Goal: Task Accomplishment & Management: Manage account settings

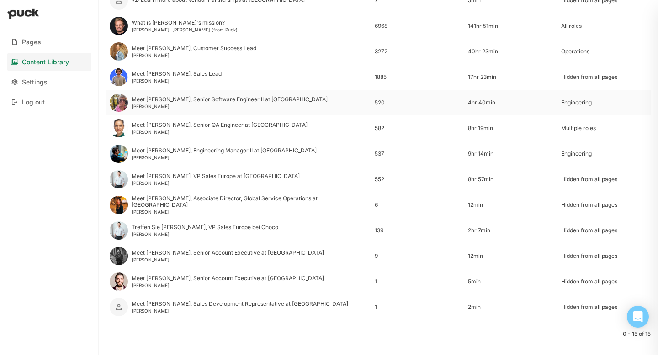
scroll to position [194, 0]
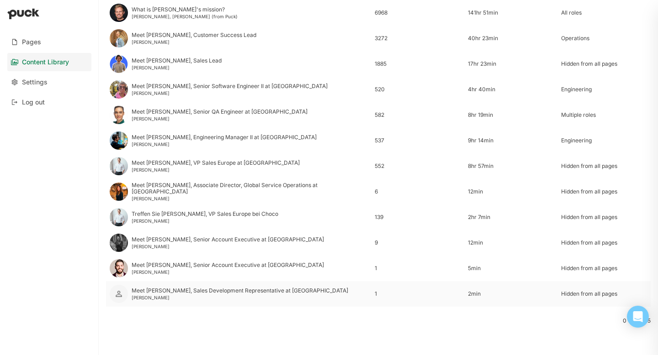
click at [159, 289] on div "Meet [PERSON_NAME], Sales Development Representative at [GEOGRAPHIC_DATA]" at bounding box center [240, 291] width 217 height 6
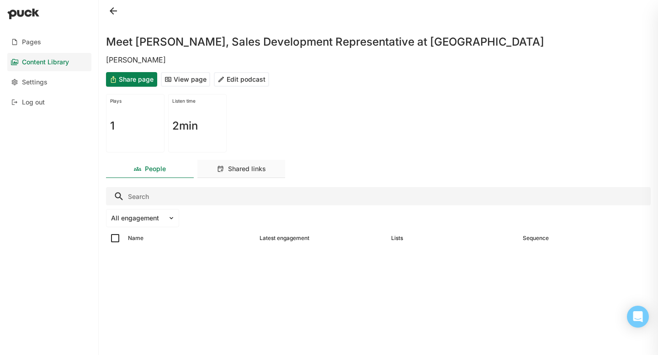
click at [228, 172] on div "Shared links" at bounding box center [247, 169] width 38 height 8
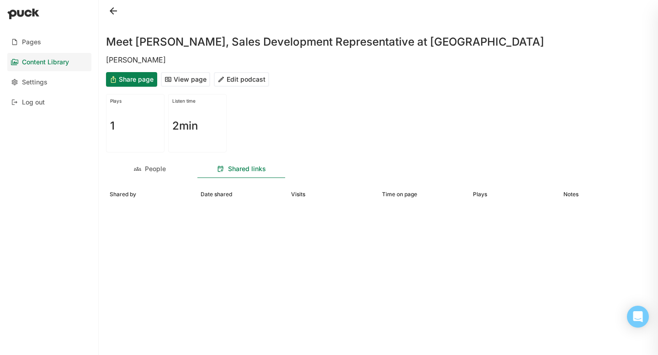
click at [163, 180] on div "Meet [PERSON_NAME], Sales Development Representative at Choco [PERSON_NAME] Sha…" at bounding box center [378, 177] width 559 height 355
click at [157, 175] on div "People" at bounding box center [150, 169] width 88 height 18
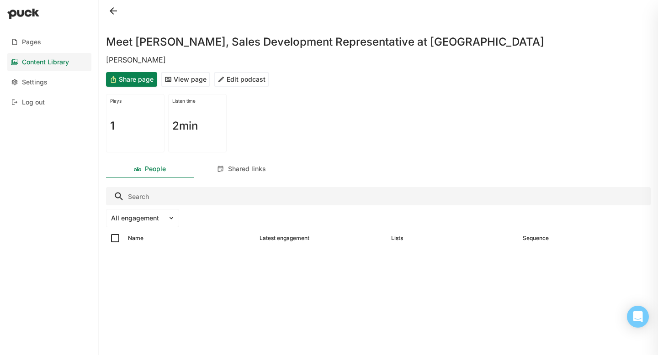
click at [175, 78] on button "View page" at bounding box center [185, 79] width 49 height 15
click at [52, 58] on div "Content Library" at bounding box center [45, 62] width 47 height 8
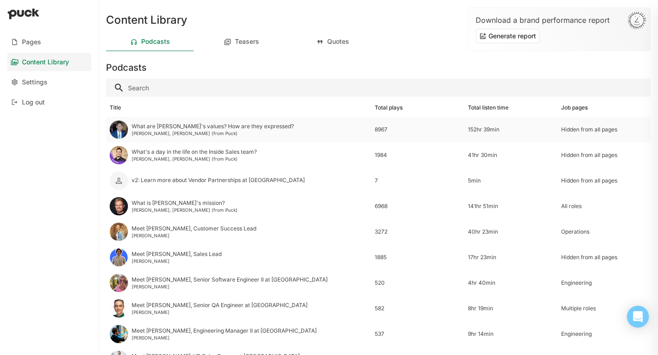
click at [259, 118] on div "What are [PERSON_NAME]'s values? How are they expressed? [PERSON_NAME], [PERSON…" at bounding box center [238, 130] width 265 height 26
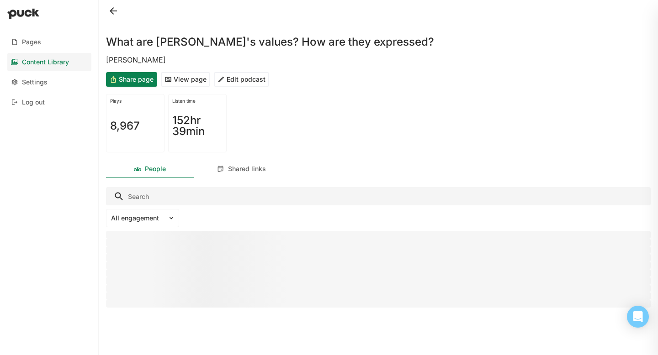
click at [251, 86] on button "Edit podcast" at bounding box center [241, 79] width 55 height 15
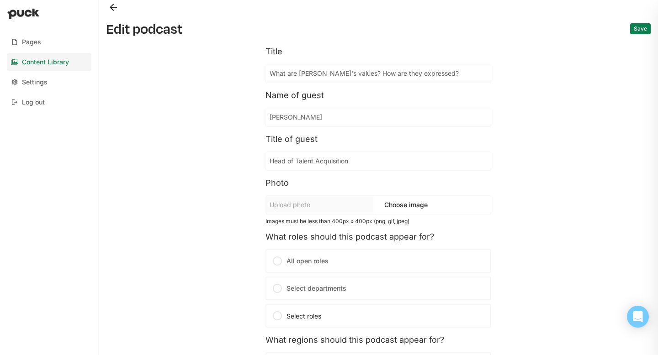
scroll to position [158, 0]
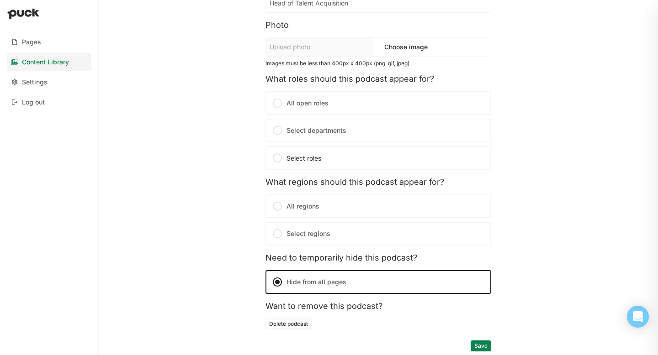
click at [281, 325] on button "Delete podcast" at bounding box center [288, 324] width 46 height 11
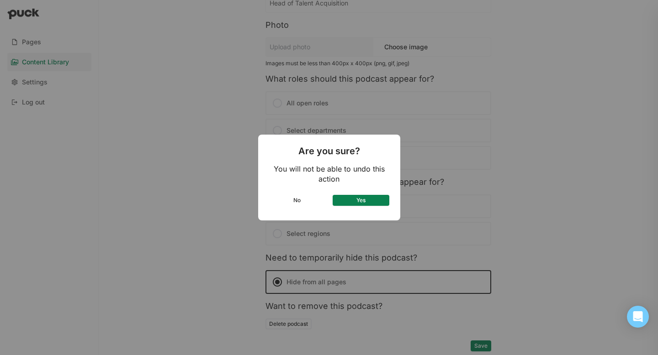
click at [375, 196] on button "Yes" at bounding box center [361, 200] width 57 height 11
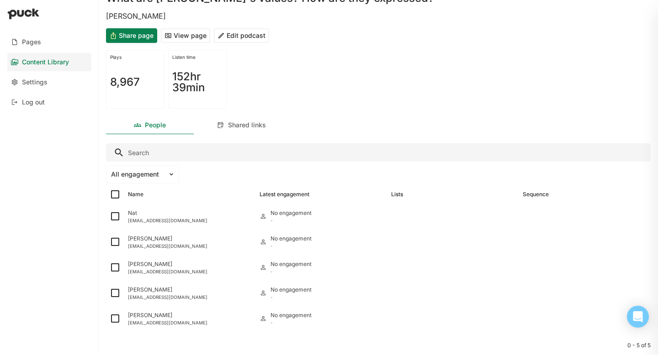
scroll to position [41, 0]
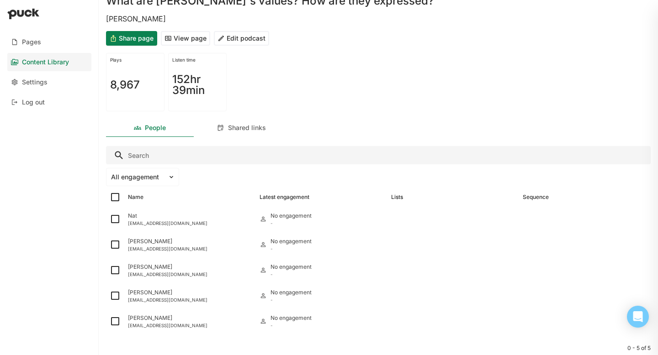
click at [114, 197] on img at bounding box center [115, 197] width 11 height 11
click at [110, 197] on input "checkbox" at bounding box center [109, 197] width 0 height 0
checkbox input "true"
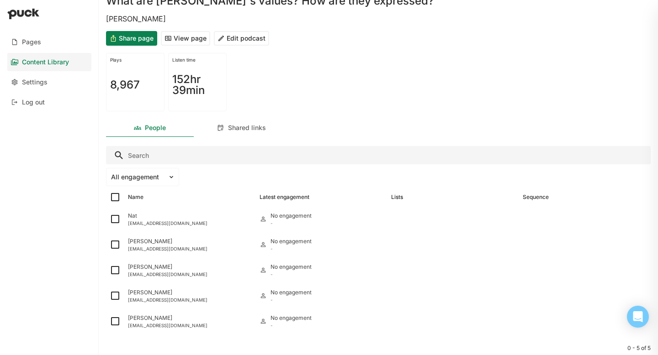
checkbox input "true"
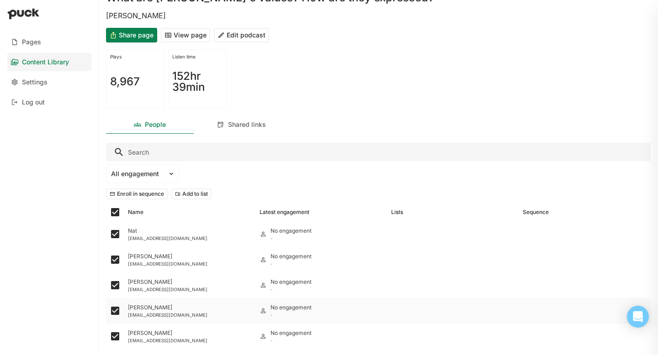
scroll to position [43, 0]
click at [112, 211] on img at bounding box center [115, 213] width 11 height 11
click at [110, 213] on input "checkbox" at bounding box center [109, 213] width 0 height 0
checkbox input "false"
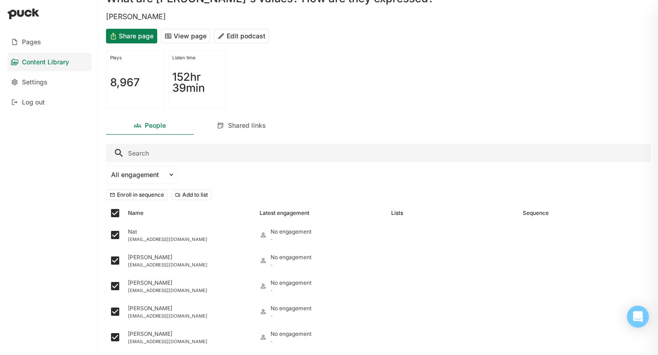
checkbox input "false"
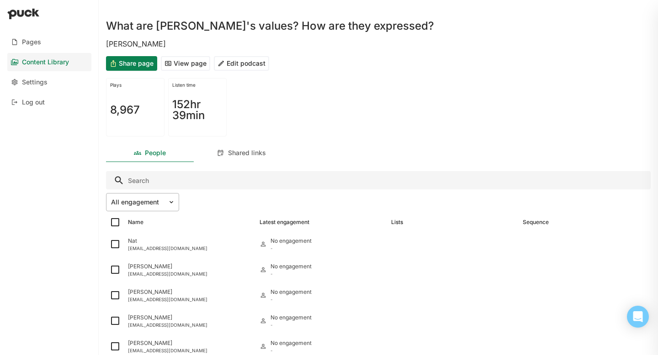
scroll to position [0, 0]
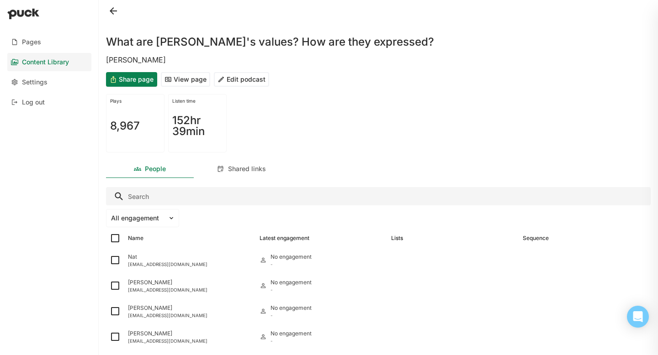
click at [233, 77] on button "Edit podcast" at bounding box center [241, 79] width 55 height 15
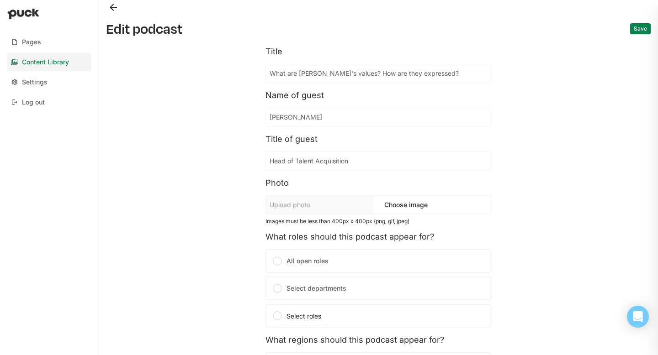
click at [328, 165] on input "Head of Talent Acquisition" at bounding box center [378, 161] width 225 height 18
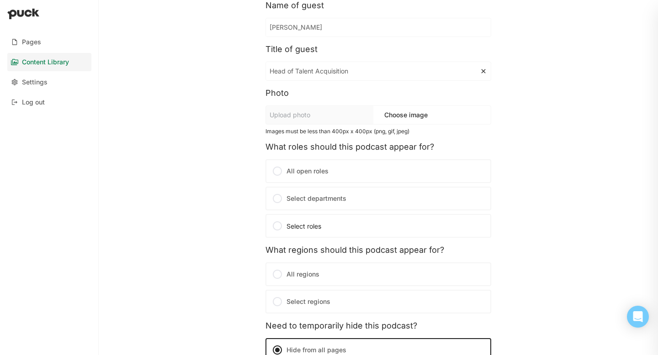
scroll to position [158, 0]
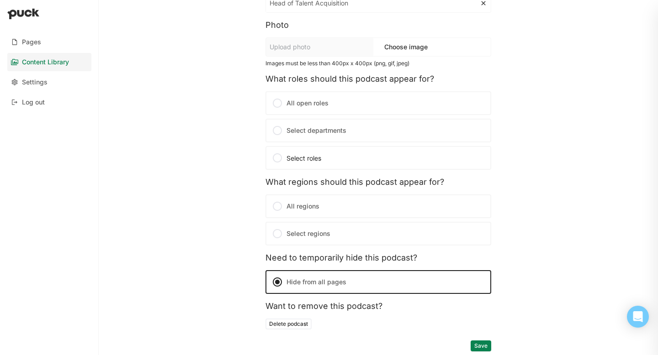
click at [285, 326] on button "Delete podcast" at bounding box center [288, 324] width 46 height 11
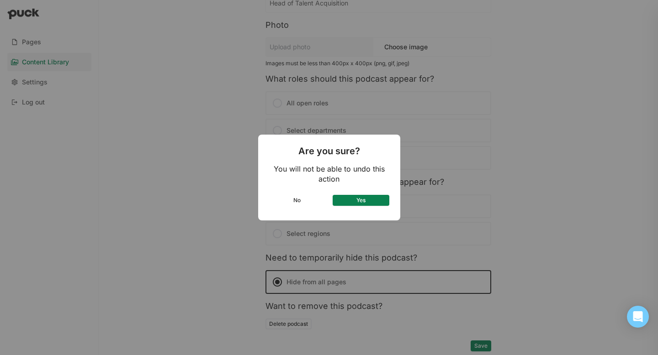
click at [349, 201] on button "Yes" at bounding box center [361, 200] width 57 height 11
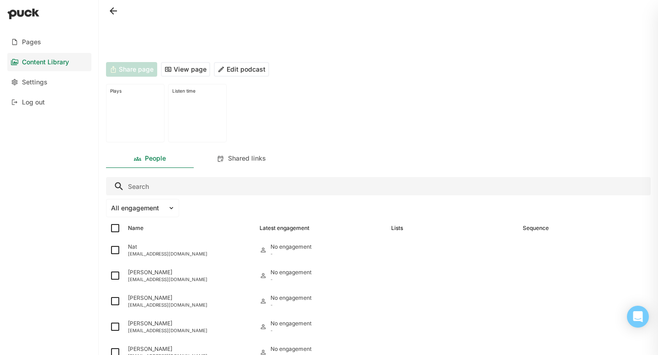
click at [116, 11] on button at bounding box center [113, 11] width 15 height 15
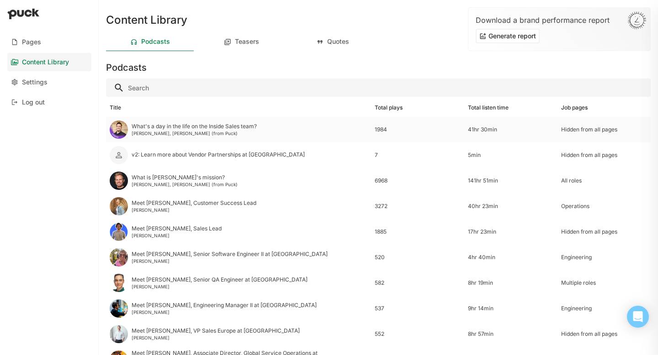
click at [249, 133] on div "[PERSON_NAME], [PERSON_NAME] (from Puck)" at bounding box center [194, 133] width 125 height 5
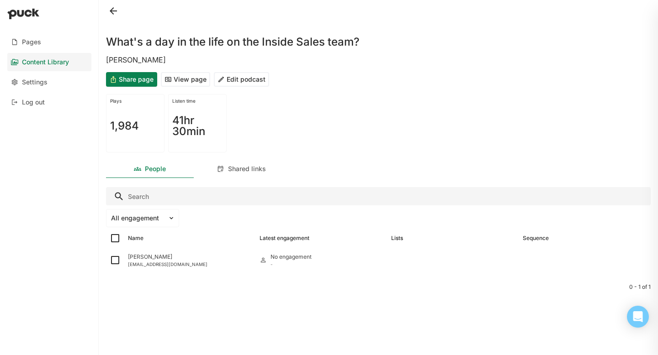
click at [227, 82] on button "Edit podcast" at bounding box center [241, 79] width 55 height 15
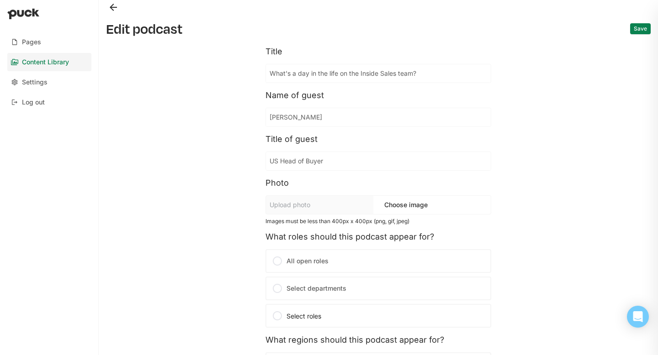
click at [321, 120] on input "[PERSON_NAME]" at bounding box center [378, 117] width 225 height 18
click at [321, 120] on input "[PERSON_NAME]" at bounding box center [373, 117] width 214 height 18
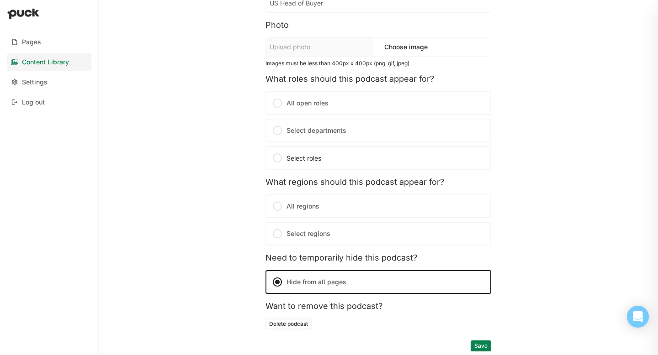
click at [303, 325] on button "Delete podcast" at bounding box center [288, 324] width 46 height 11
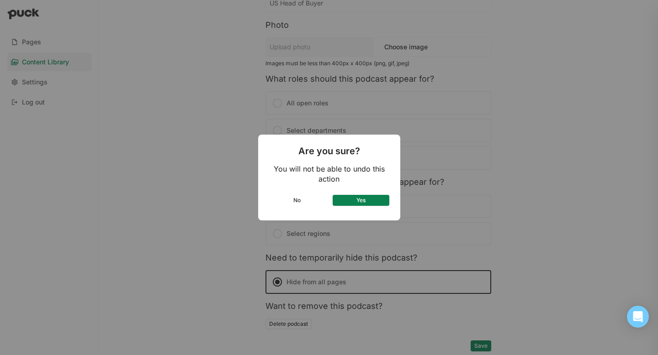
click at [371, 201] on button "Yes" at bounding box center [361, 200] width 57 height 11
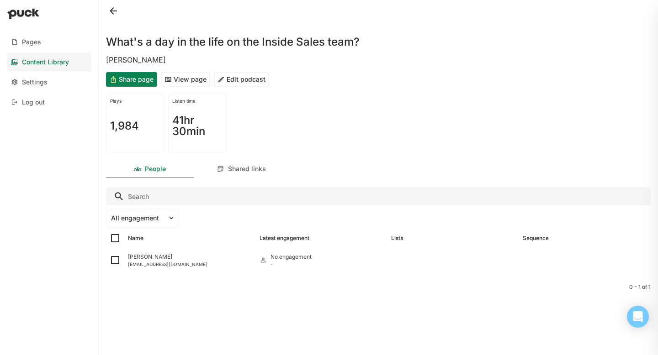
click at [214, 78] on button "Edit podcast" at bounding box center [241, 79] width 55 height 15
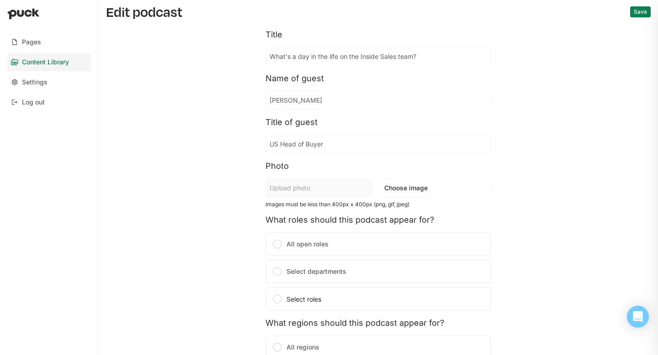
scroll to position [158, 0]
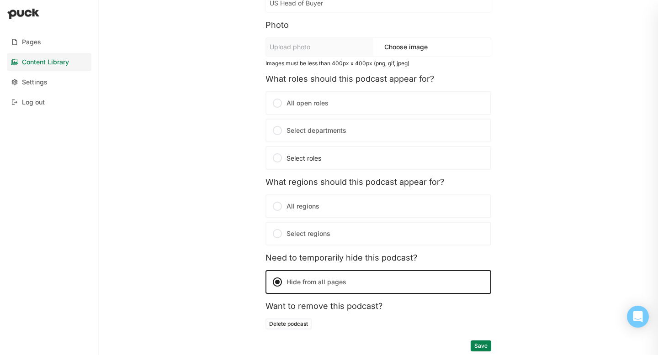
click at [282, 328] on button "Delete podcast" at bounding box center [288, 324] width 46 height 11
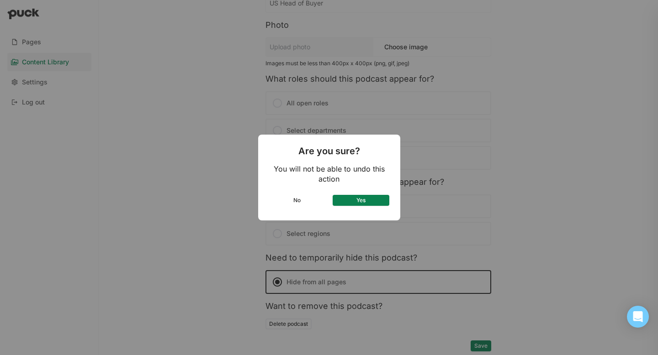
click at [368, 201] on button "Yes" at bounding box center [361, 200] width 57 height 11
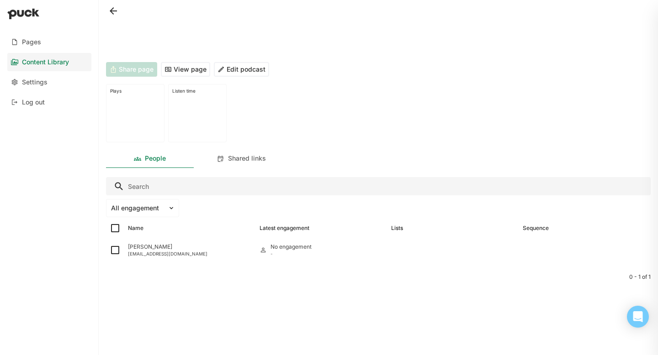
click at [171, 72] on button "View page" at bounding box center [185, 69] width 49 height 15
click at [118, 7] on button at bounding box center [113, 11] width 15 height 15
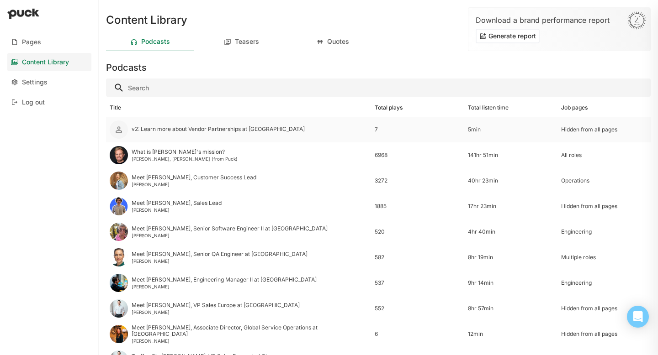
click at [170, 126] on div "v2: Learn more about Vendor Partnerships at [GEOGRAPHIC_DATA]" at bounding box center [218, 129] width 173 height 6
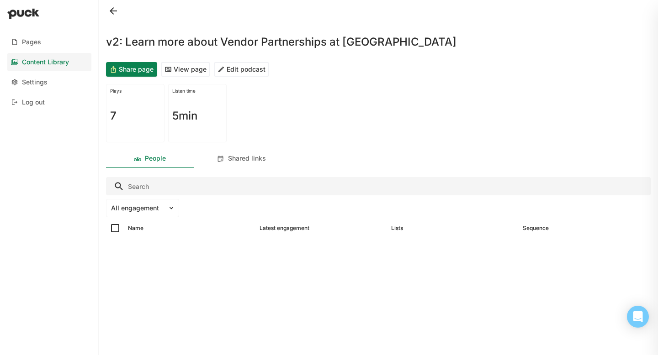
click at [245, 71] on button "Edit podcast" at bounding box center [241, 69] width 55 height 15
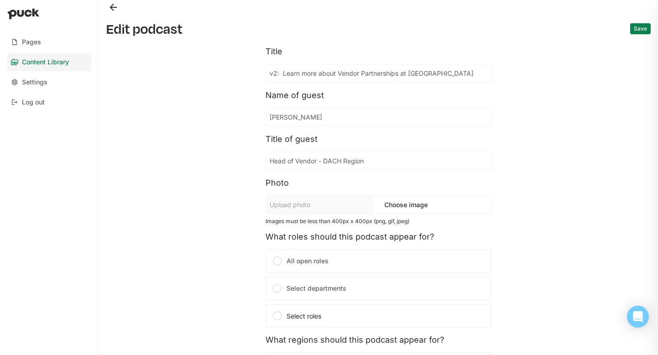
scroll to position [158, 0]
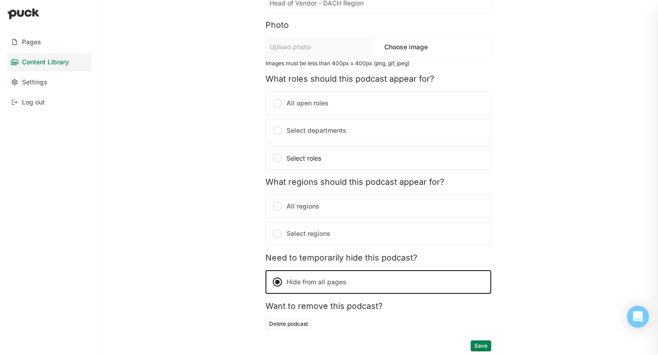
click at [291, 326] on button "Delete podcast" at bounding box center [288, 324] width 46 height 11
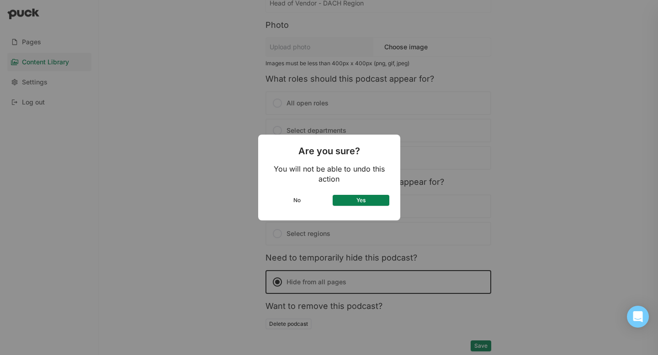
click at [302, 198] on button "No" at bounding box center [297, 200] width 57 height 11
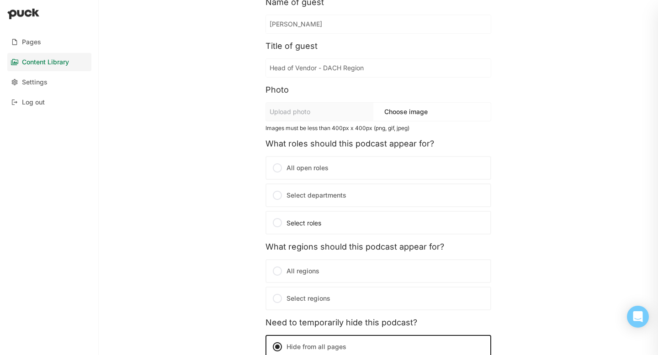
scroll to position [0, 0]
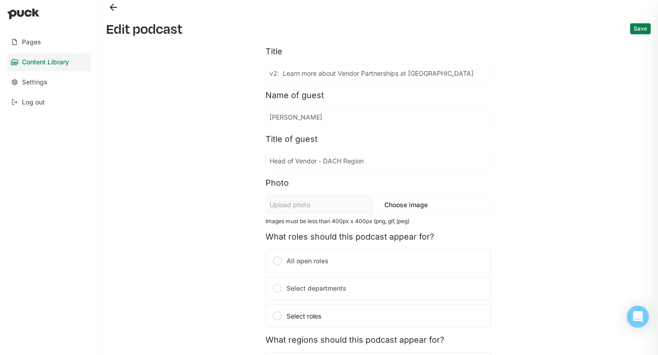
click at [310, 115] on input "[PERSON_NAME]" at bounding box center [378, 117] width 225 height 18
click at [310, 115] on input "[PERSON_NAME]" at bounding box center [373, 117] width 214 height 18
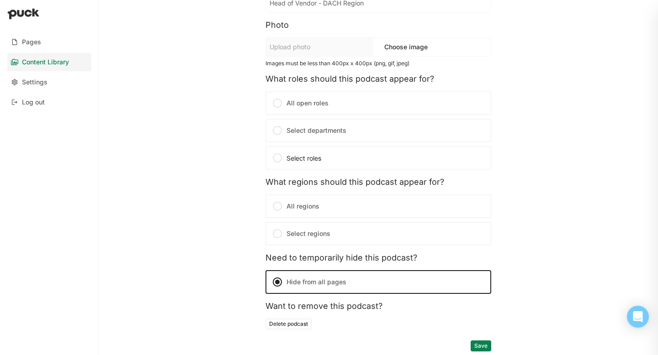
click at [290, 329] on button "Delete podcast" at bounding box center [288, 324] width 46 height 11
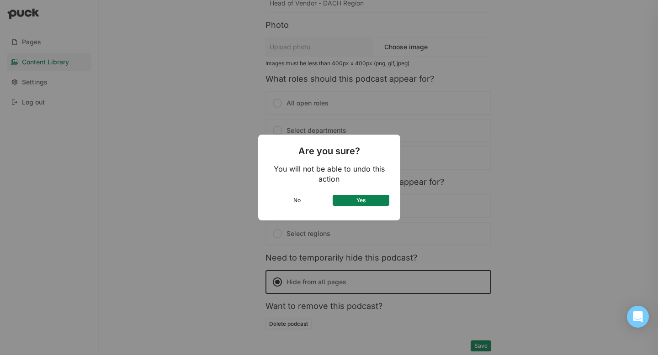
click at [357, 203] on button "Yes" at bounding box center [361, 200] width 57 height 11
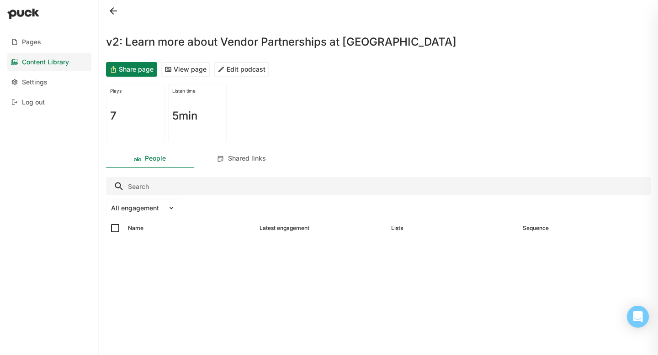
click at [228, 70] on button "Edit podcast" at bounding box center [241, 69] width 55 height 15
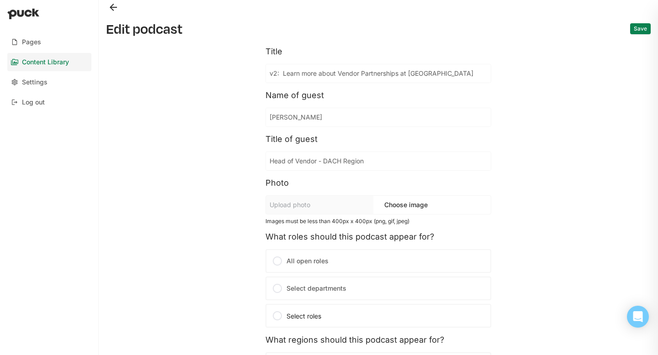
scroll to position [158, 0]
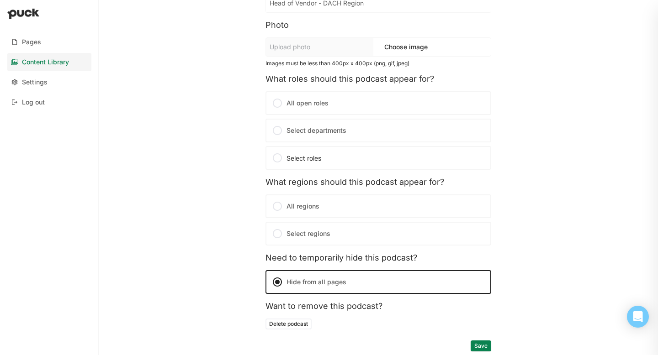
click at [281, 323] on button "Delete podcast" at bounding box center [288, 324] width 46 height 11
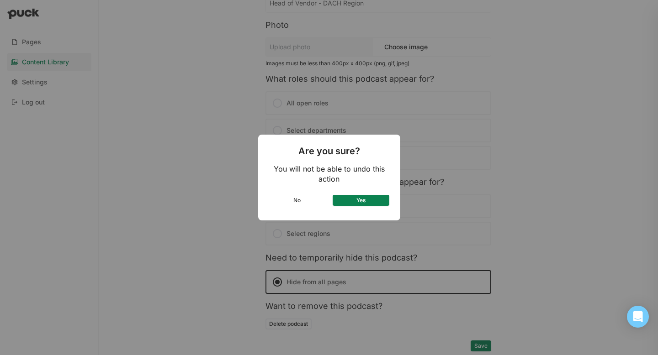
click at [361, 199] on button "Yes" at bounding box center [361, 200] width 57 height 11
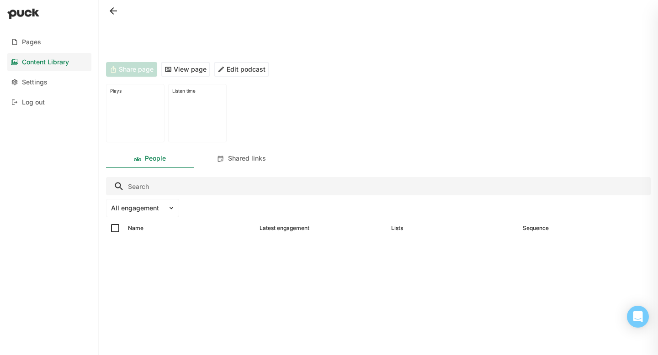
click at [112, 15] on button at bounding box center [113, 11] width 15 height 15
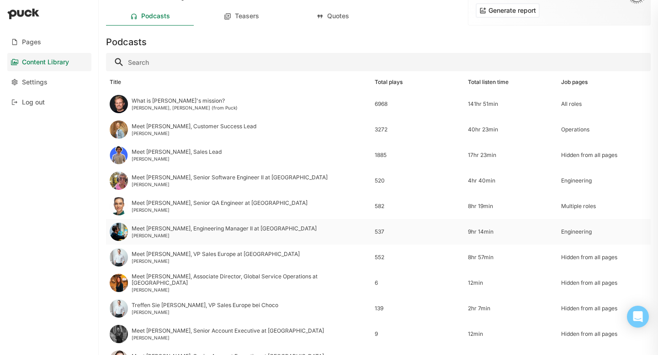
scroll to position [31, 0]
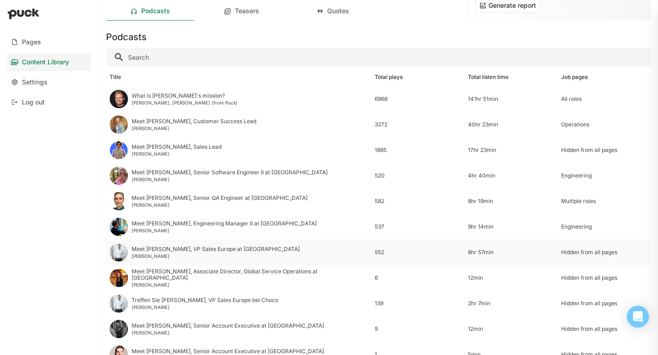
click at [118, 253] on img at bounding box center [119, 252] width 18 height 18
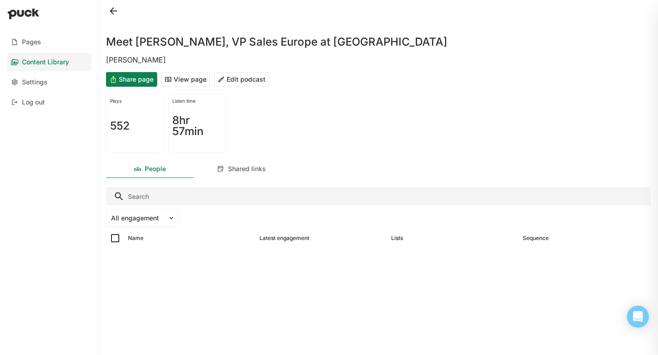
click at [233, 76] on button "Edit podcast" at bounding box center [241, 79] width 55 height 15
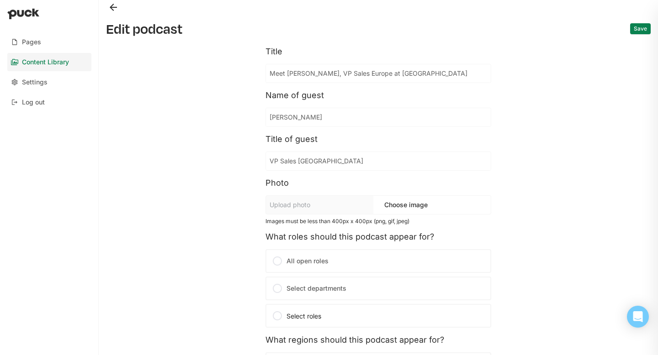
scroll to position [158, 0]
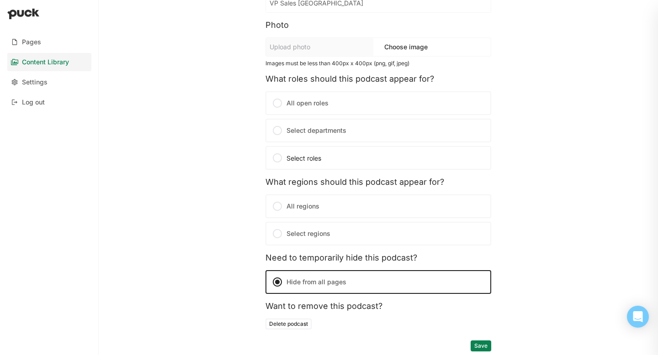
click at [293, 321] on button "Delete podcast" at bounding box center [288, 324] width 46 height 11
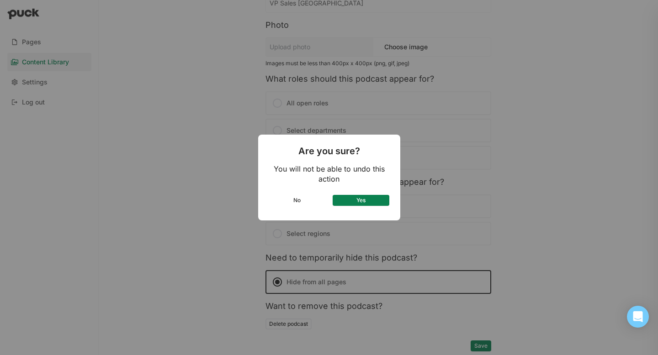
click at [358, 201] on button "Yes" at bounding box center [361, 200] width 57 height 11
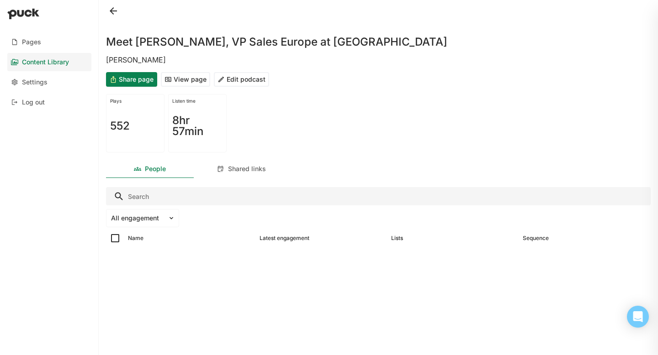
click at [229, 83] on button "Edit podcast" at bounding box center [241, 79] width 55 height 15
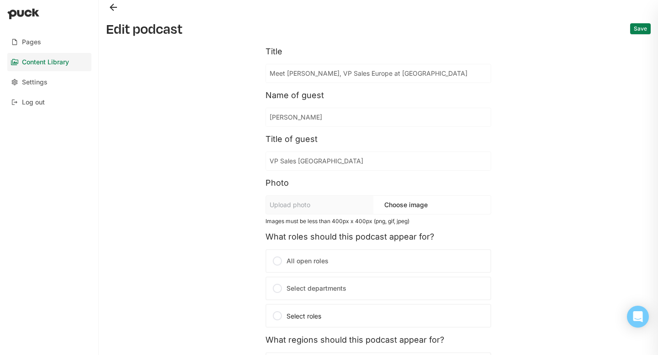
scroll to position [158, 0]
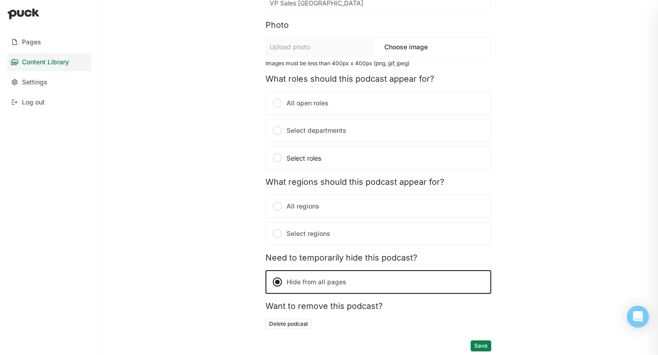
click at [284, 322] on button "Delete podcast" at bounding box center [288, 324] width 46 height 11
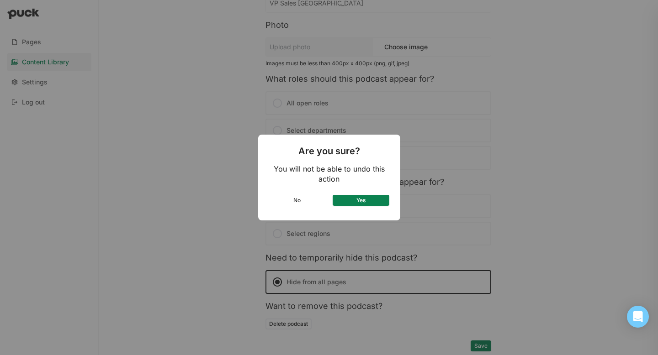
click at [372, 197] on button "Yes" at bounding box center [361, 200] width 57 height 11
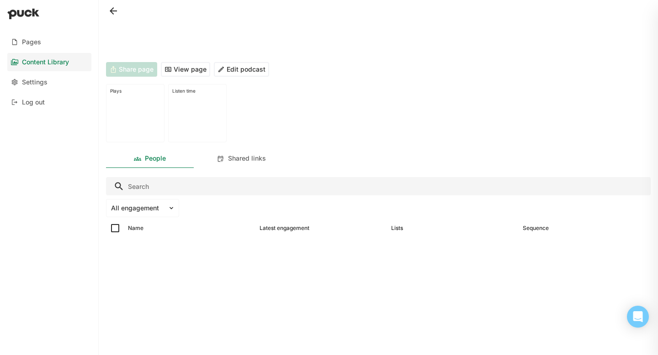
click at [117, 7] on button at bounding box center [113, 11] width 15 height 15
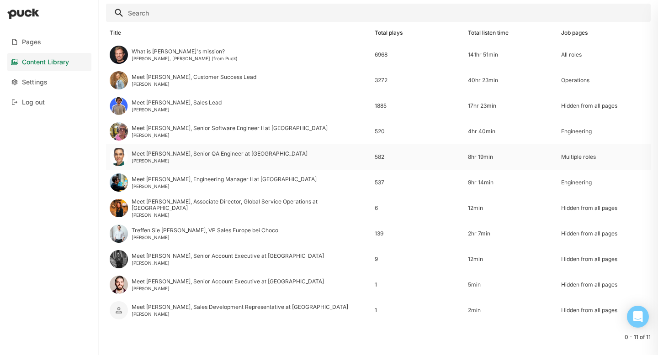
scroll to position [91, 0]
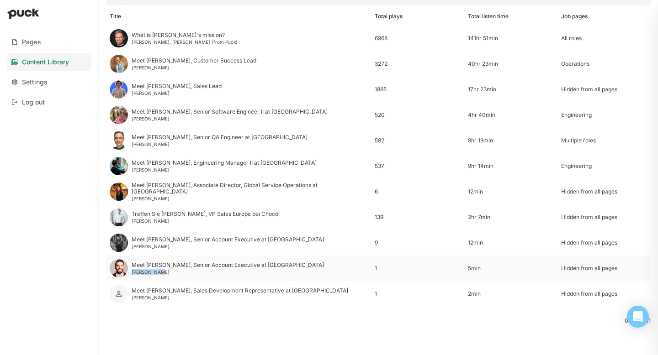
drag, startPoint x: 159, startPoint y: 271, endPoint x: 132, endPoint y: 271, distance: 26.5
click at [132, 271] on div "[PERSON_NAME]" at bounding box center [228, 272] width 192 height 5
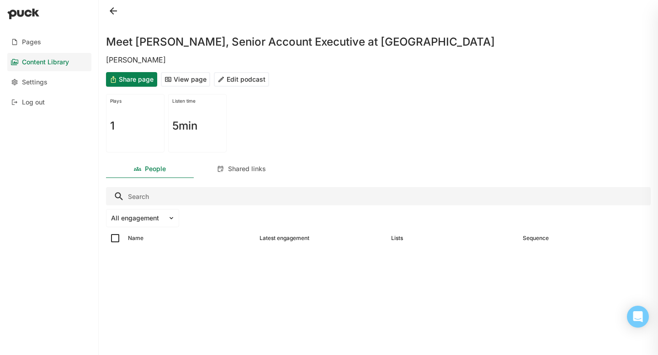
click at [110, 6] on button at bounding box center [113, 11] width 15 height 15
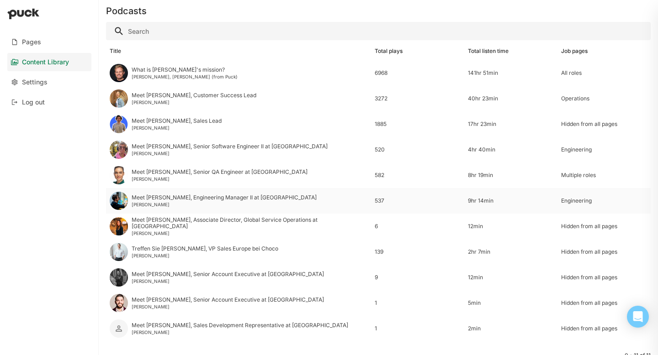
scroll to position [91, 0]
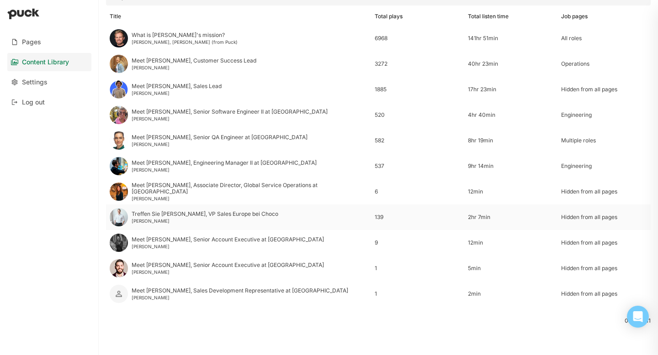
click at [179, 214] on div "Treffen Sie [PERSON_NAME], VP Sales Europe bei Choco" at bounding box center [205, 214] width 147 height 6
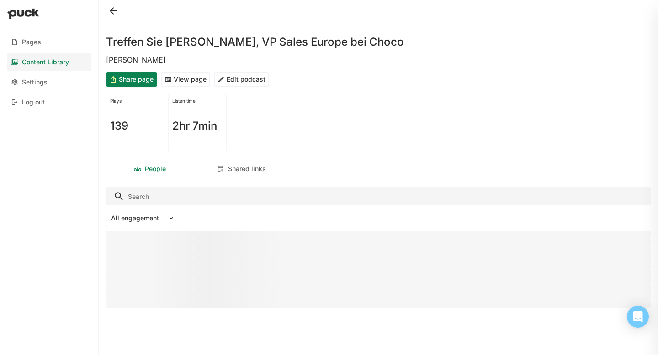
click at [191, 81] on button "View page" at bounding box center [185, 79] width 49 height 15
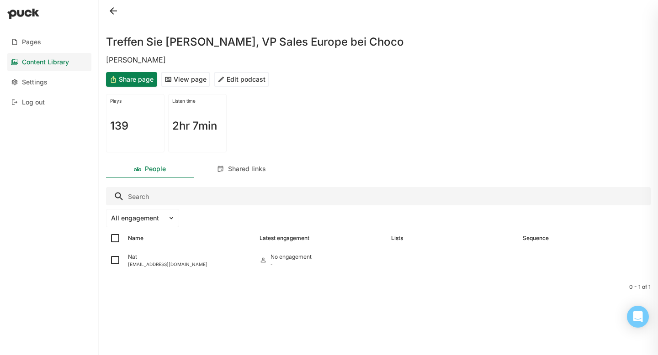
click at [241, 84] on button "Edit podcast" at bounding box center [241, 79] width 55 height 15
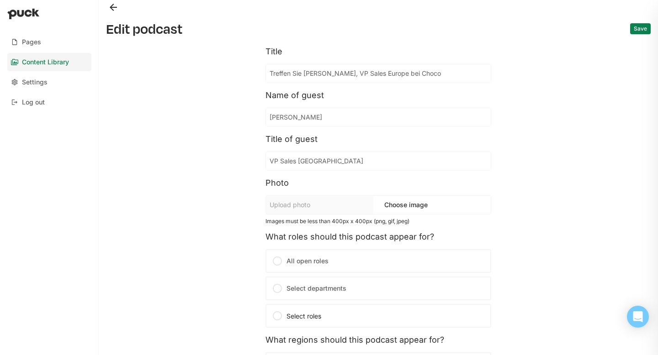
scroll to position [158, 0]
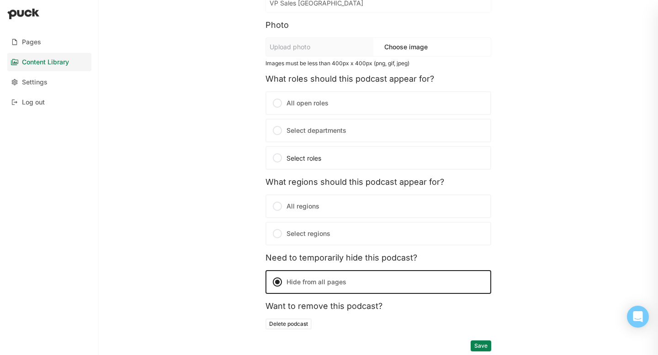
click at [276, 321] on button "Delete podcast" at bounding box center [288, 324] width 46 height 11
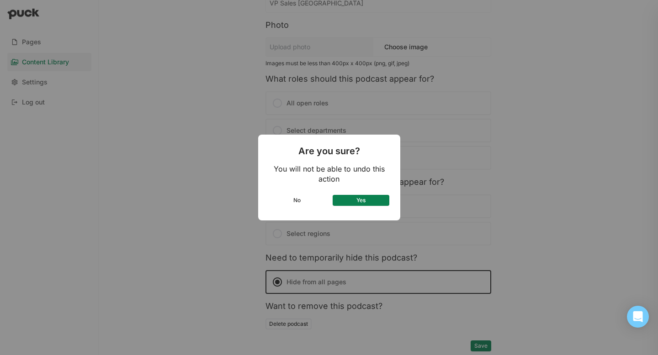
click at [348, 202] on button "Yes" at bounding box center [361, 200] width 57 height 11
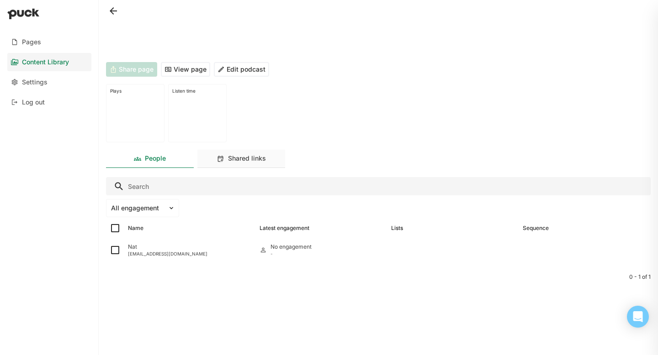
click at [235, 159] on div "Shared links" at bounding box center [247, 159] width 38 height 8
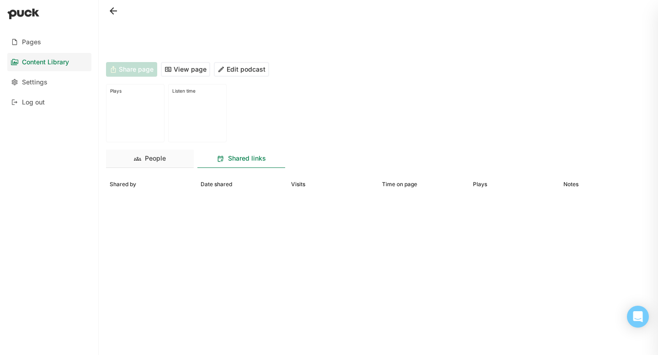
click at [158, 156] on div "People" at bounding box center [155, 159] width 21 height 8
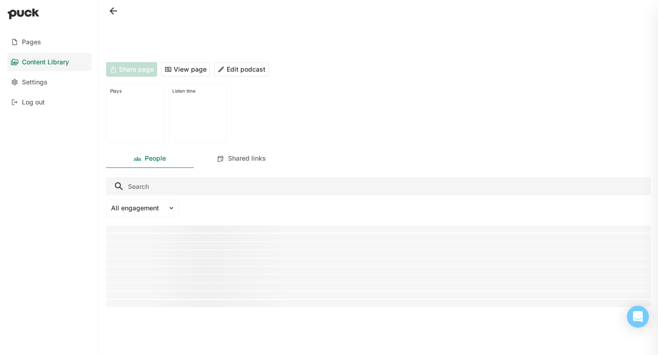
click at [190, 66] on button "View page" at bounding box center [185, 69] width 49 height 15
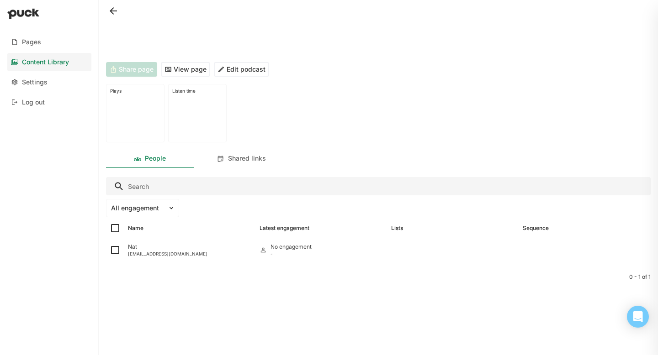
click at [46, 64] on div "Content Library" at bounding box center [45, 62] width 47 height 8
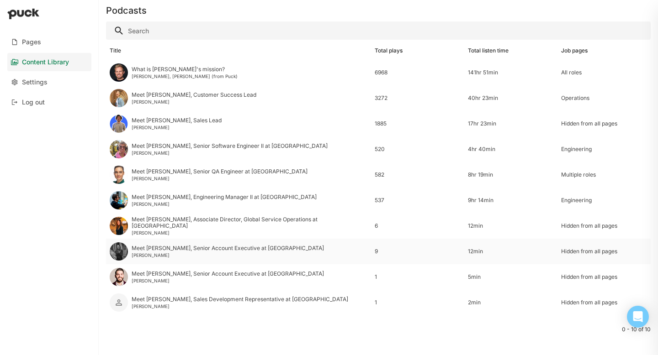
scroll to position [66, 0]
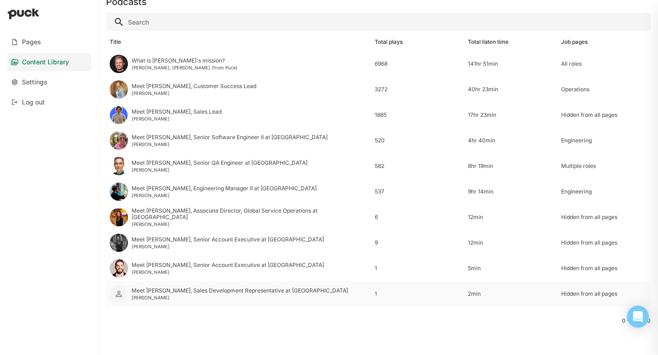
click at [153, 299] on div "[PERSON_NAME]" at bounding box center [240, 297] width 217 height 5
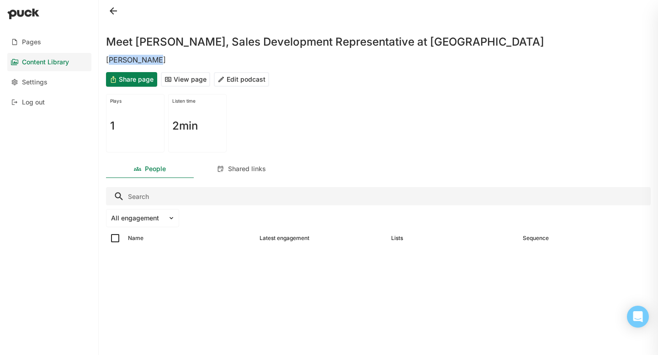
drag, startPoint x: 163, startPoint y: 57, endPoint x: 110, endPoint y: 64, distance: 53.8
click at [110, 64] on div "[PERSON_NAME]" at bounding box center [378, 60] width 545 height 10
click at [110, 62] on div "[PERSON_NAME]" at bounding box center [378, 60] width 545 height 10
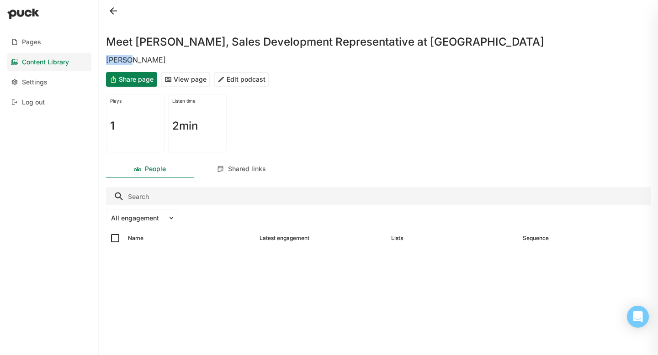
click at [110, 62] on div "[PERSON_NAME]" at bounding box center [378, 60] width 545 height 10
copy div "[PERSON_NAME] Share page View page Edit podcast"
click at [223, 83] on button "Edit podcast" at bounding box center [241, 79] width 55 height 15
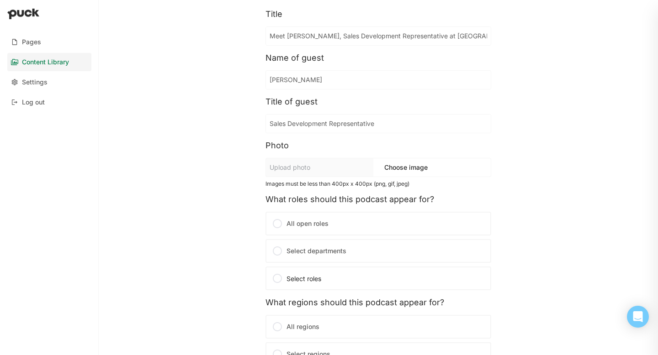
scroll to position [40, 0]
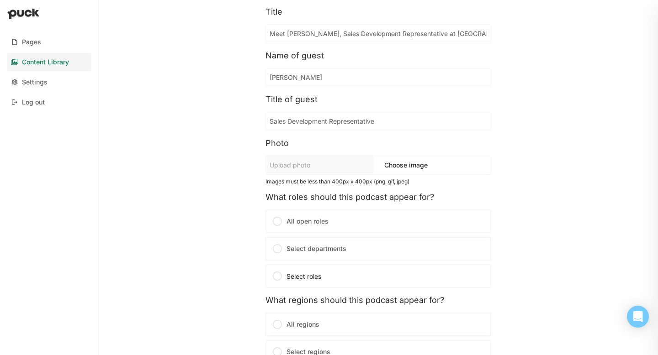
click at [381, 167] on button "Choose image" at bounding box center [406, 165] width 51 height 15
type input "T9BFXP0R3-U06K63R0VUZ-ecc24051b298-512.png"
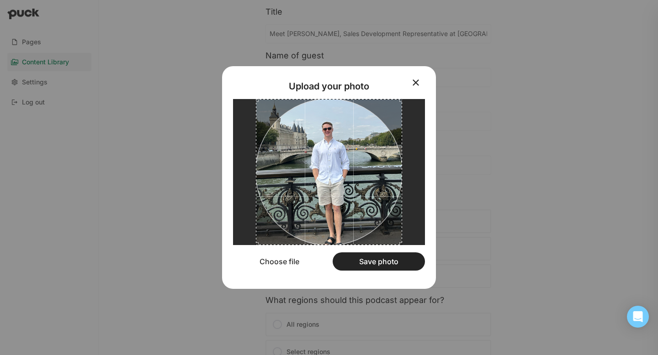
click at [396, 263] on button "Save photo" at bounding box center [379, 262] width 92 height 18
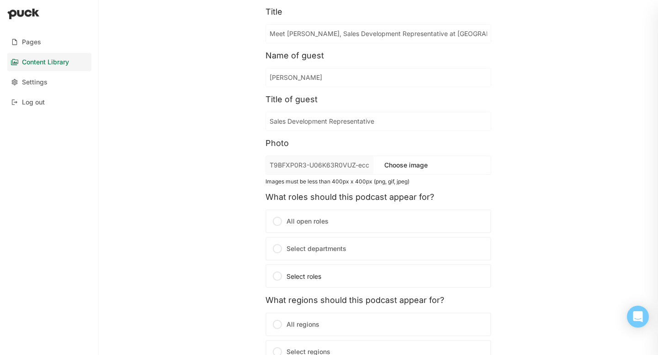
scroll to position [158, 0]
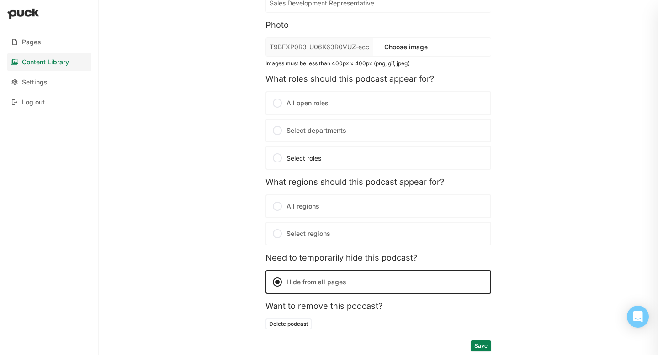
click at [476, 345] on button "Save" at bounding box center [481, 346] width 21 height 11
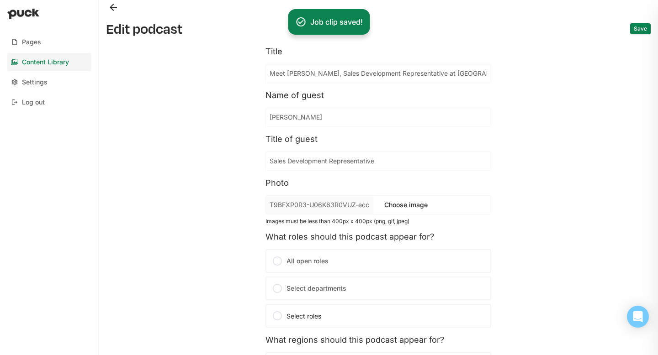
click at [122, 14] on div at bounding box center [378, 7] width 545 height 15
click at [115, 8] on button "Back" at bounding box center [113, 7] width 15 height 15
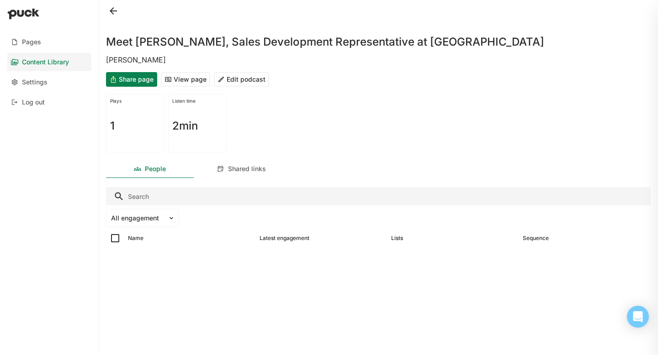
click at [111, 9] on button at bounding box center [113, 11] width 15 height 15
